Goal: Register for event/course

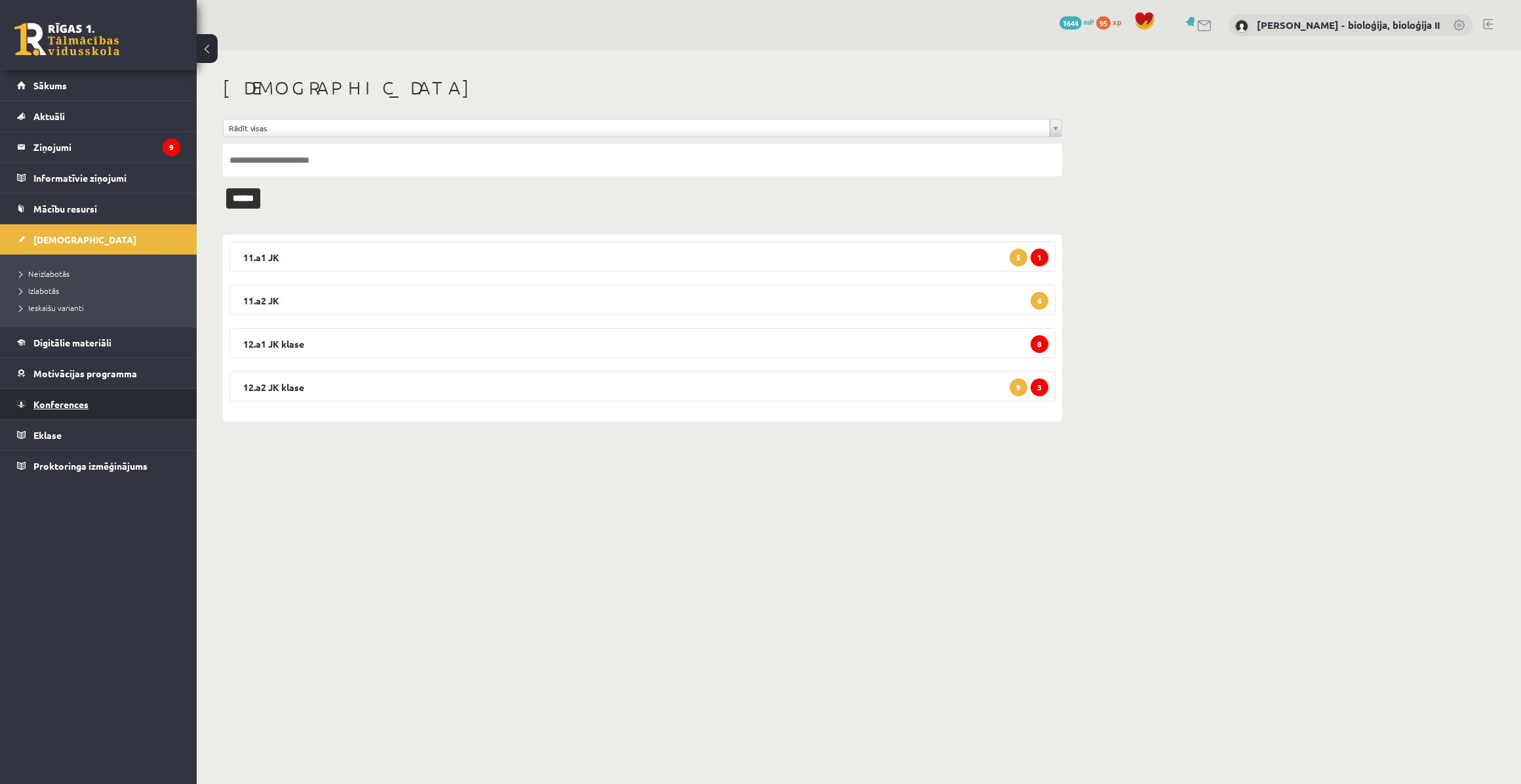
click at [74, 404] on span "Konferences" at bounding box center [60, 404] width 55 height 12
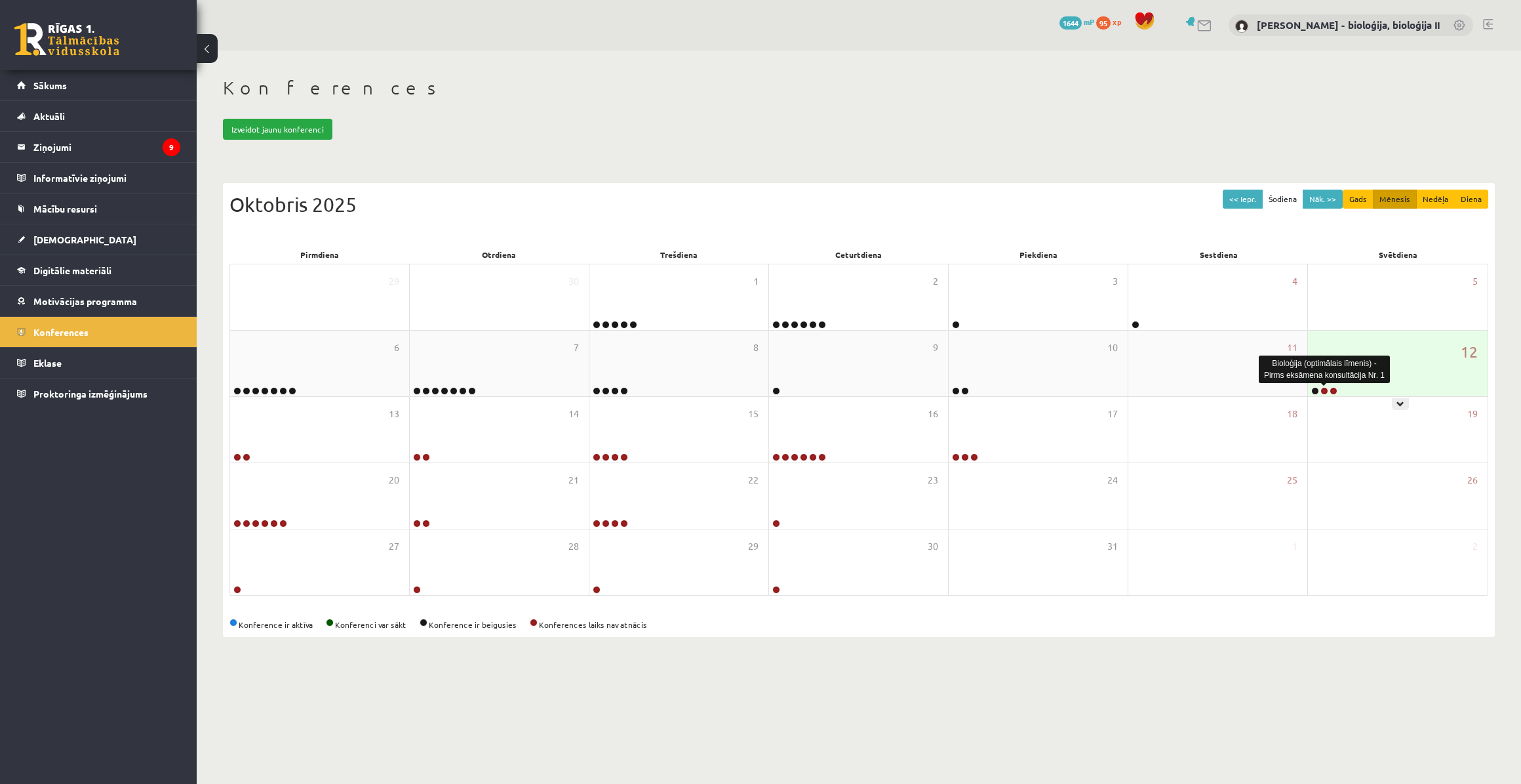
click at [1322, 388] on link at bounding box center [1324, 391] width 8 height 8
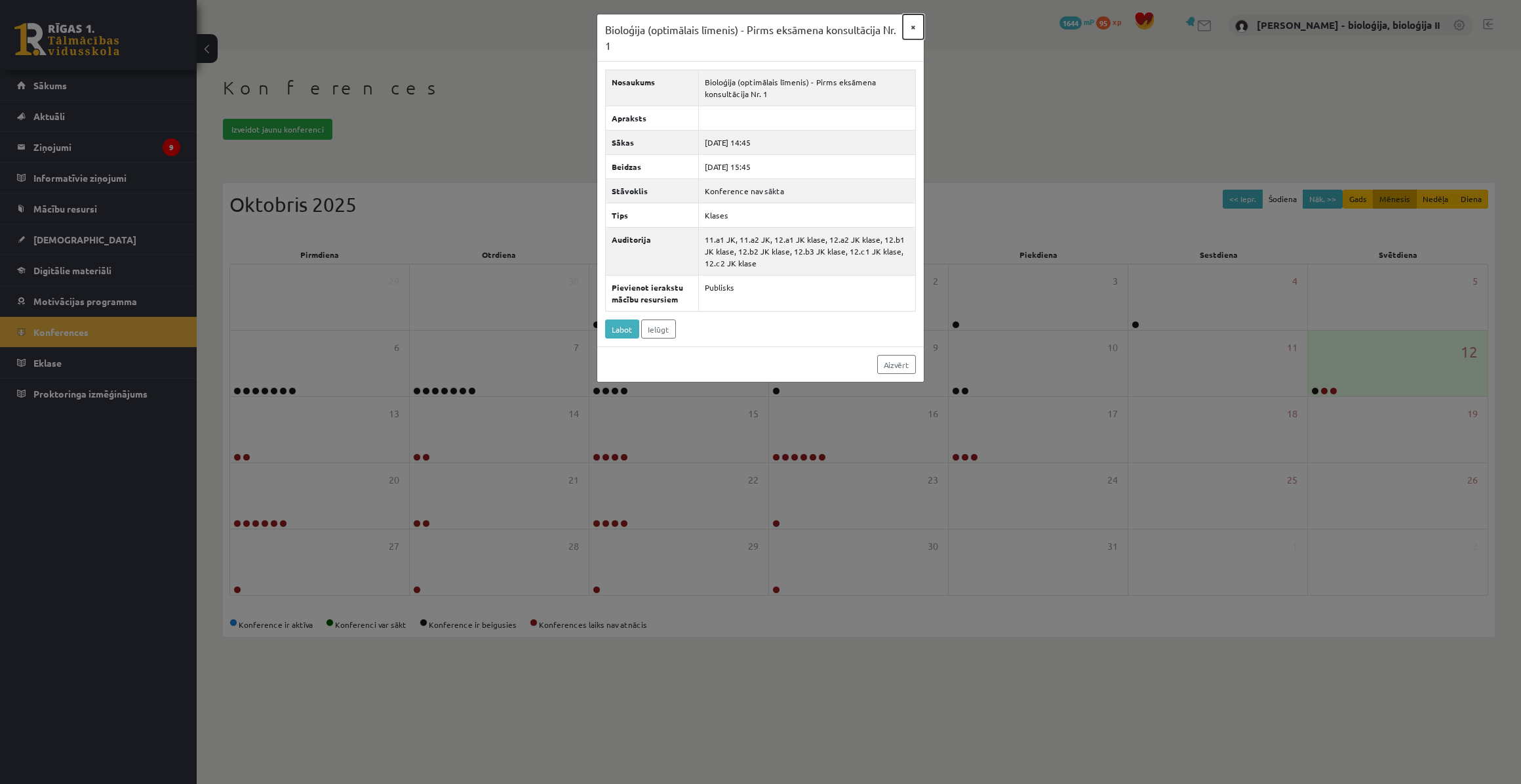
click at [911, 28] on button "×" at bounding box center [914, 27] width 21 height 25
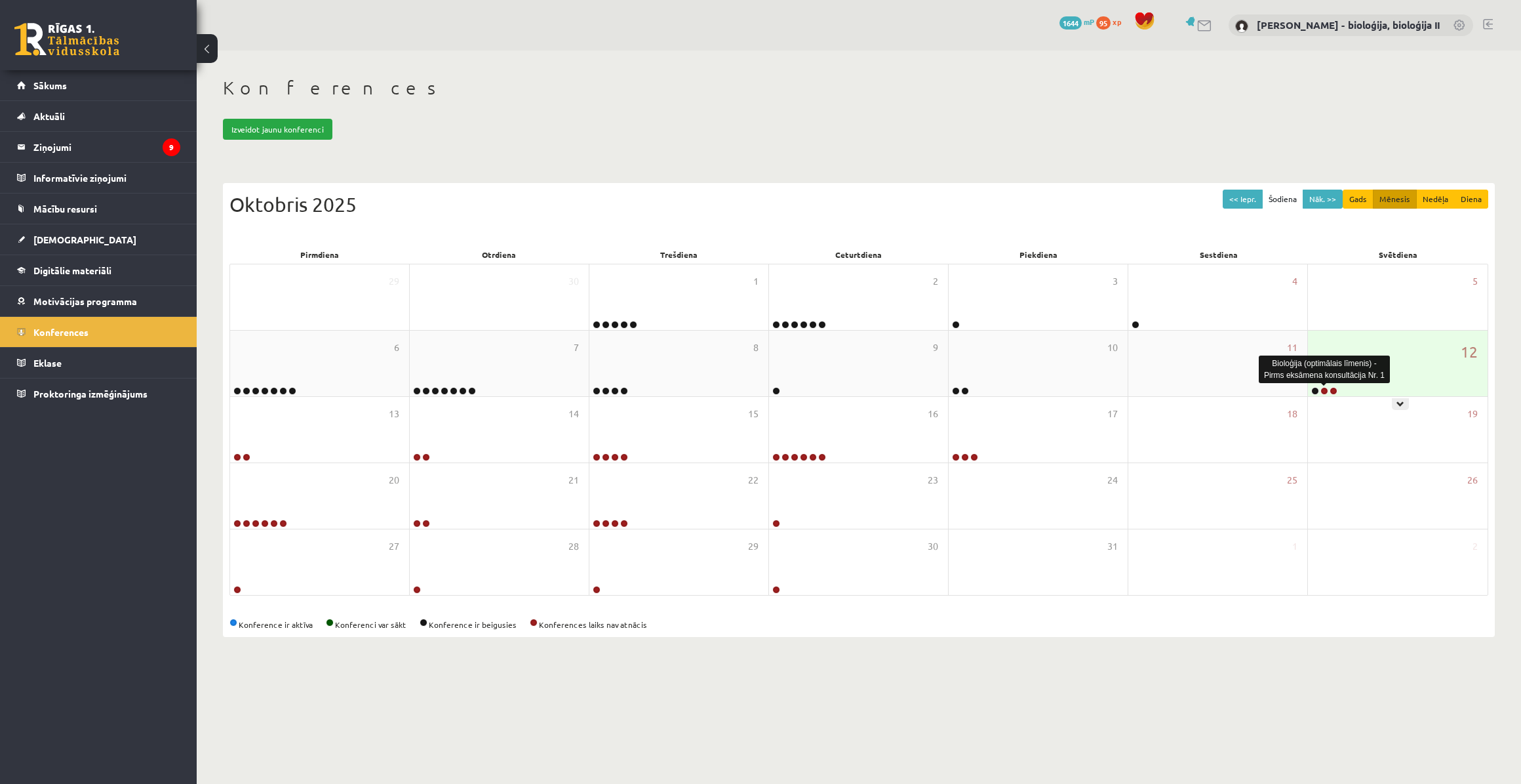
click at [1327, 390] on link at bounding box center [1324, 391] width 8 height 8
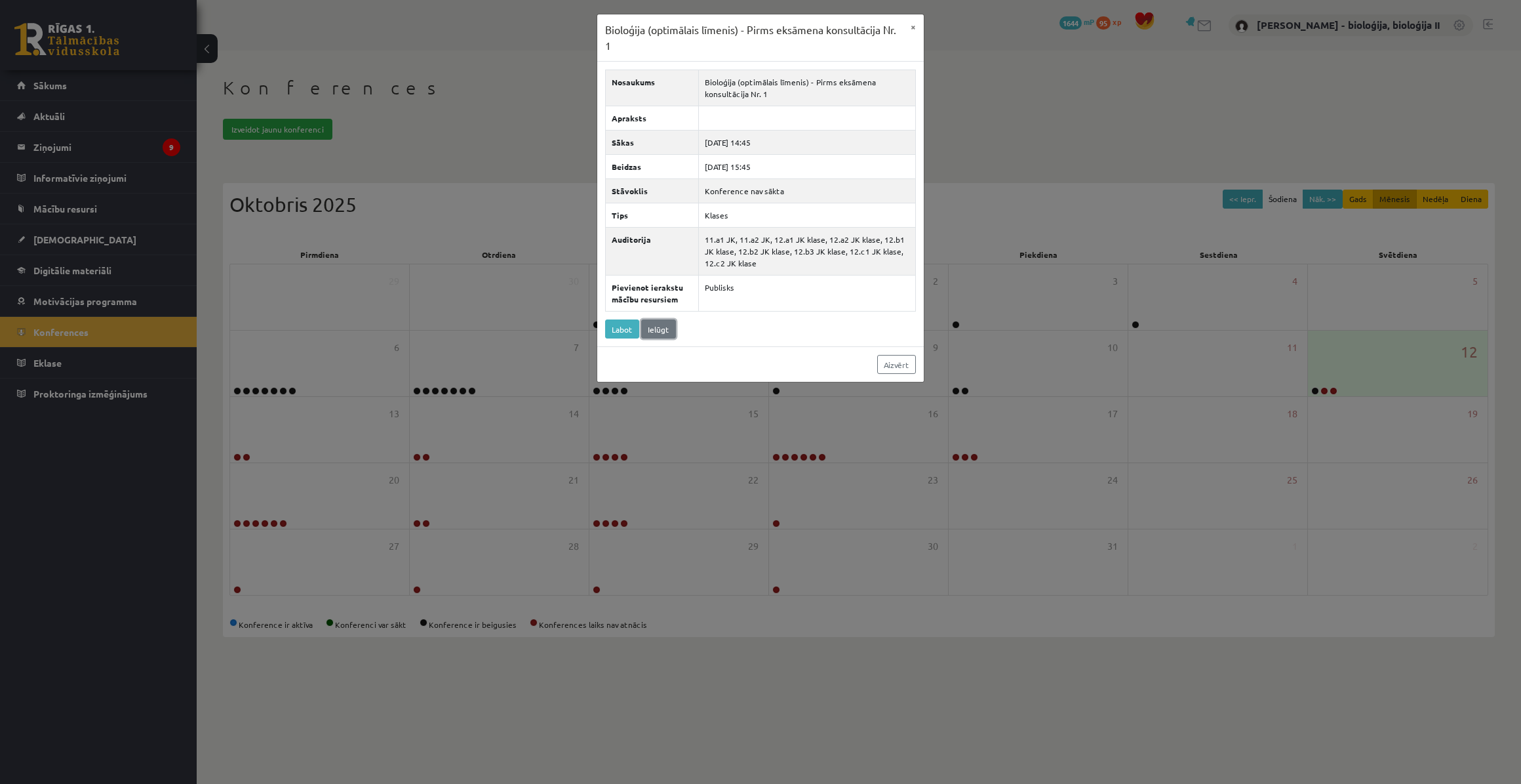
click at [662, 326] on link "Ielūgt" at bounding box center [659, 329] width 35 height 19
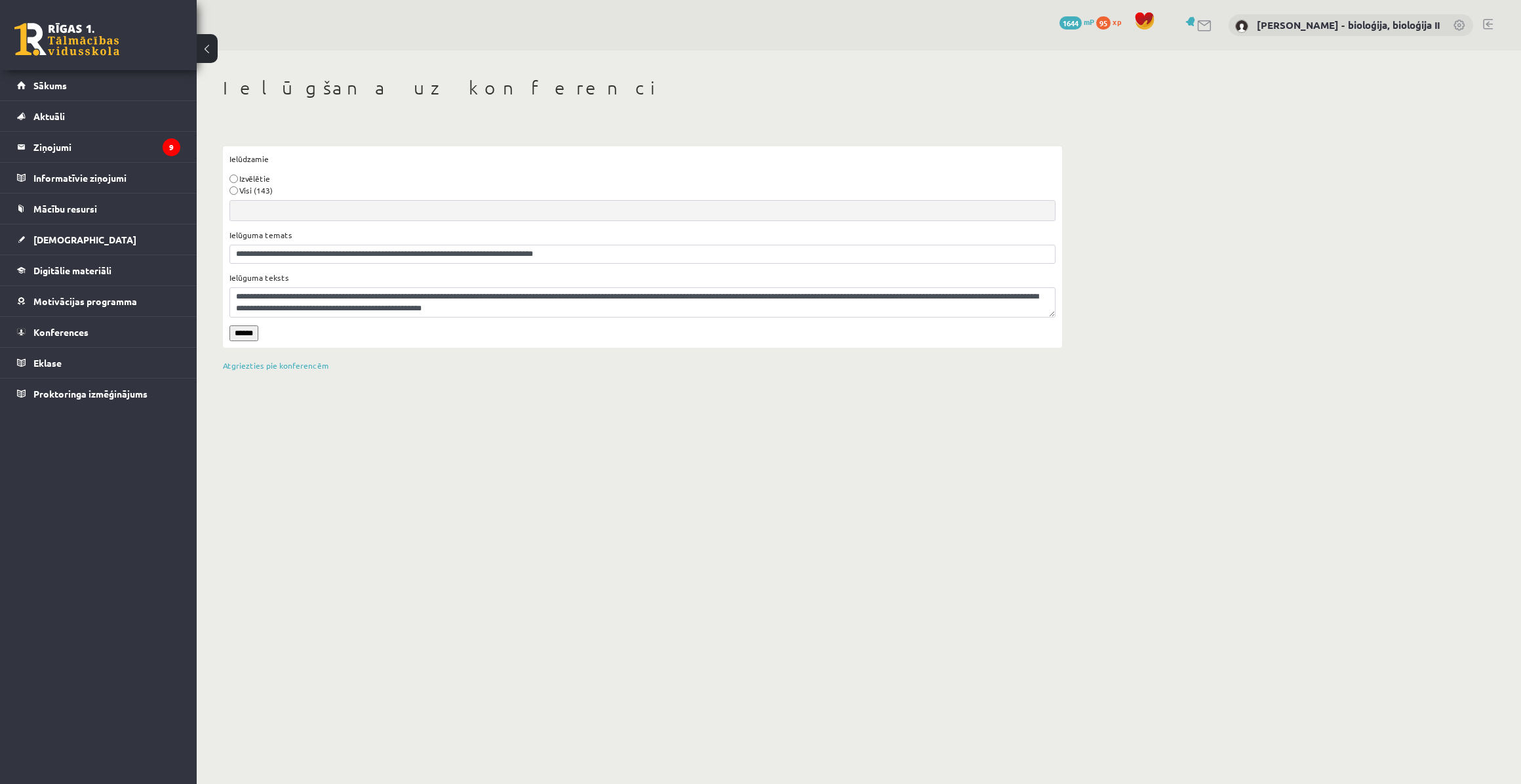
click at [238, 332] on input "******" at bounding box center [244, 333] width 29 height 16
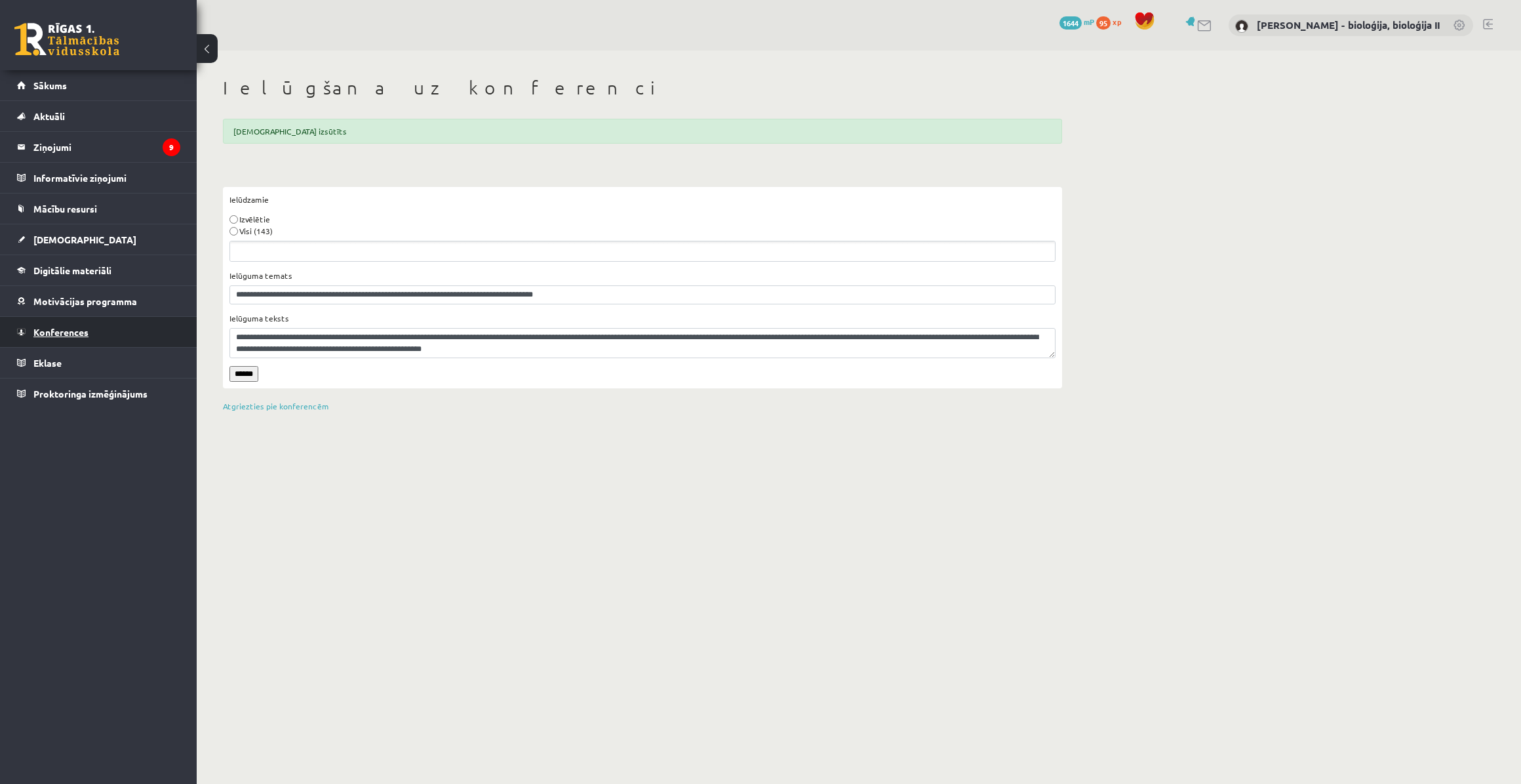
click at [63, 330] on span "Konferences" at bounding box center [60, 332] width 55 height 12
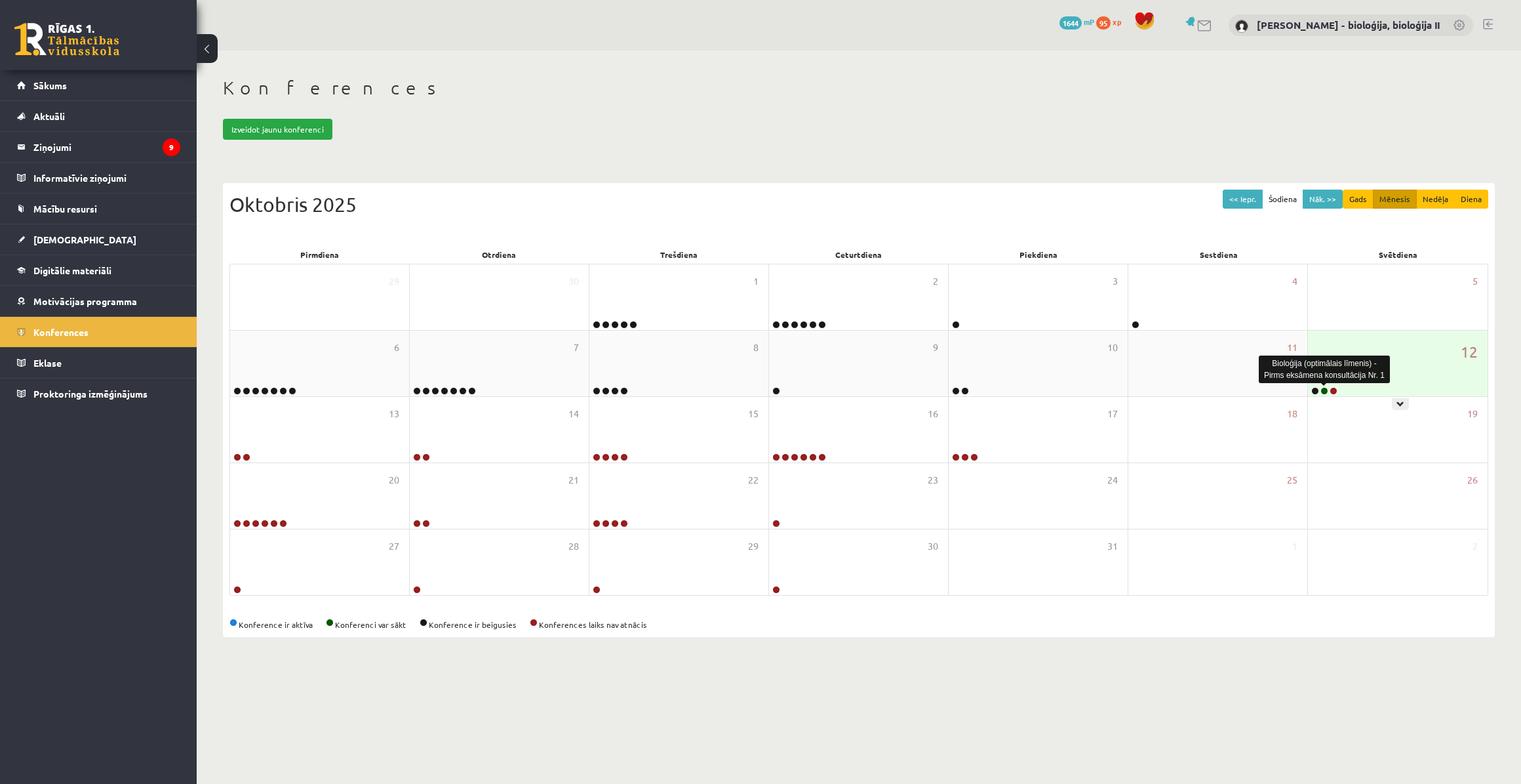
click at [1326, 390] on link at bounding box center [1324, 391] width 8 height 8
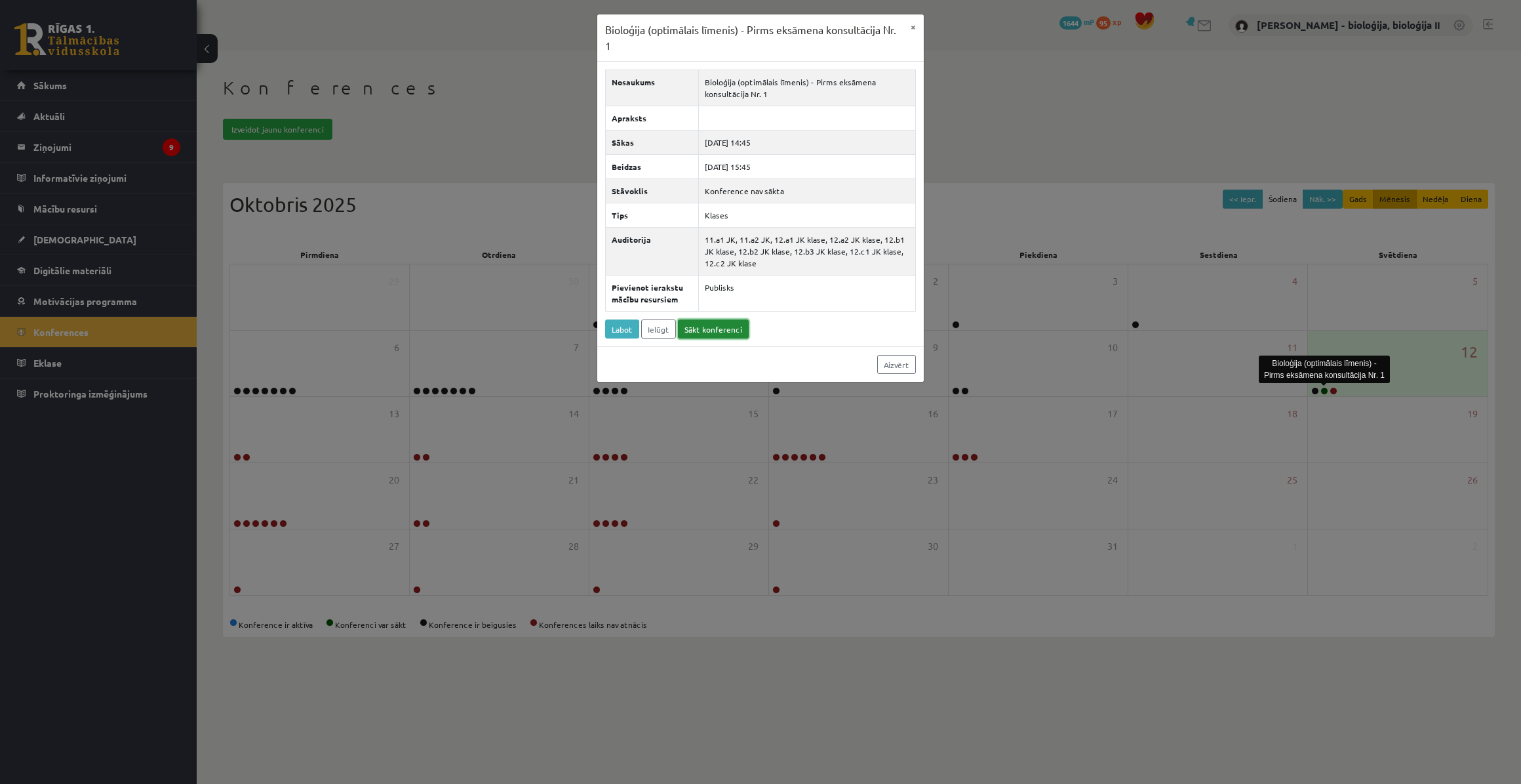
click at [713, 325] on link "Sākt konferenci" at bounding box center [713, 329] width 70 height 19
